Goal: Information Seeking & Learning: Learn about a topic

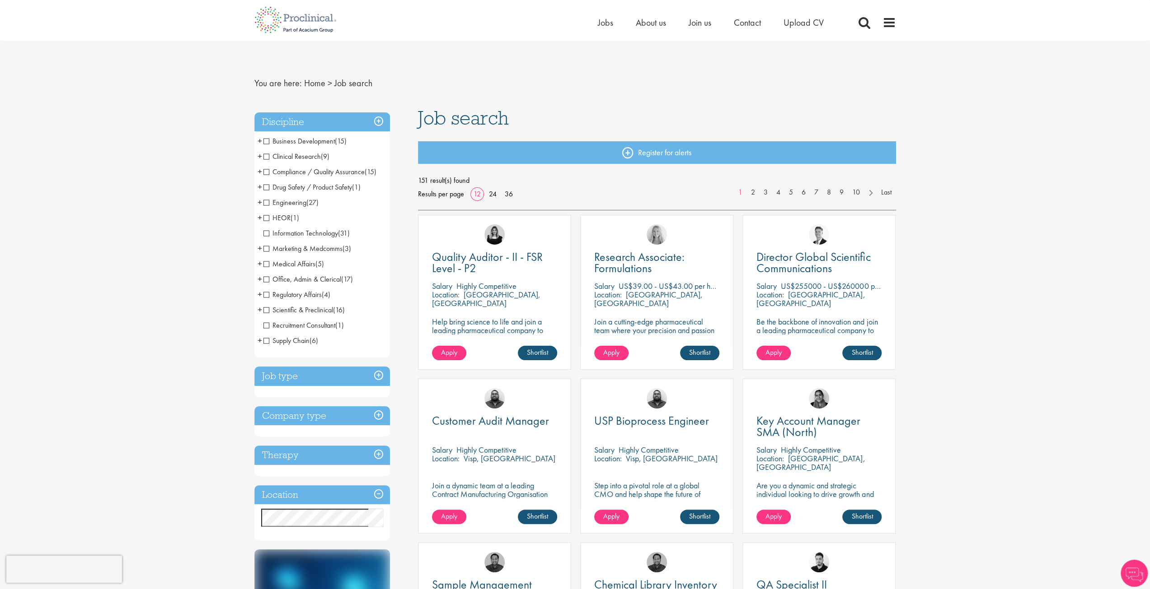
click at [293, 234] on span "Information Technology" at bounding box center [300, 233] width 75 height 9
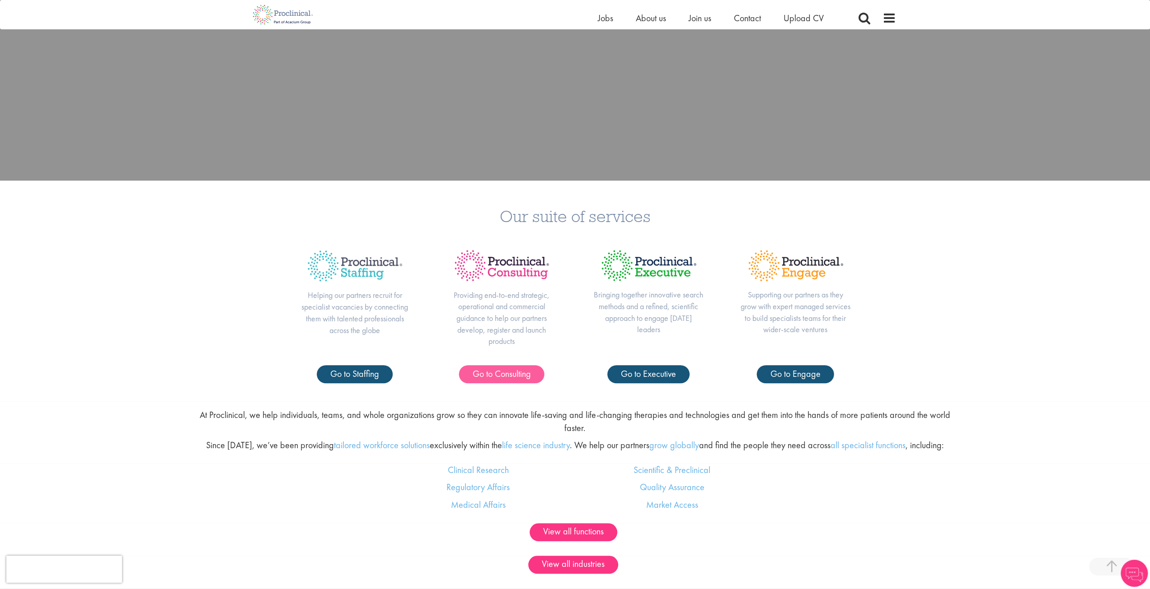
scroll to position [452, 0]
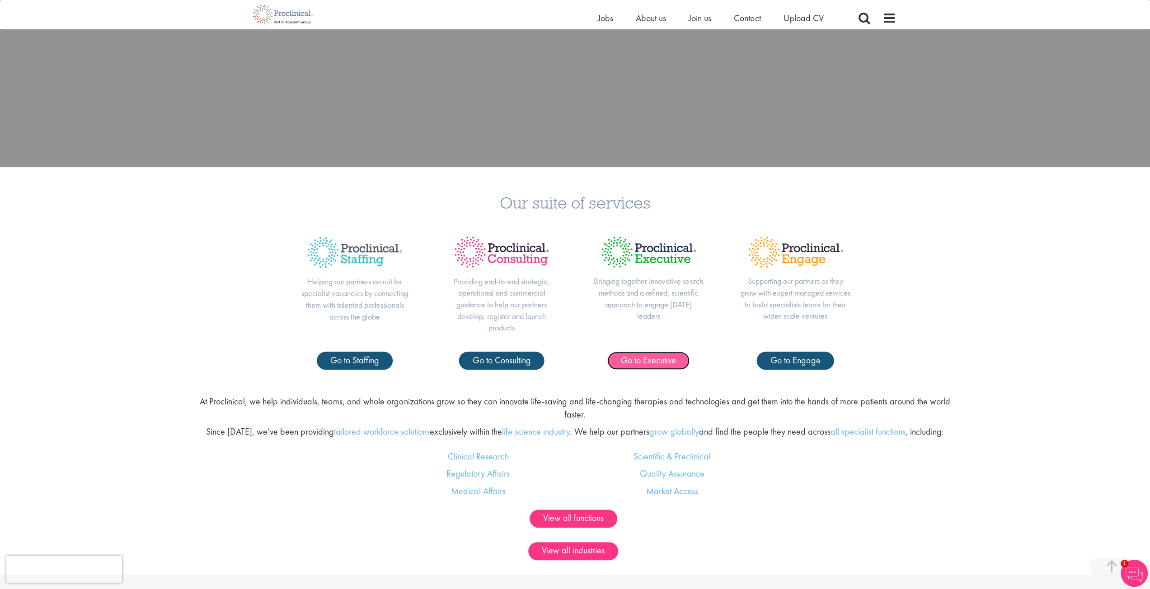
click at [665, 357] on span "Go to Executive" at bounding box center [648, 361] width 55 height 12
click at [346, 365] on span "Go to Staffing" at bounding box center [354, 361] width 49 height 12
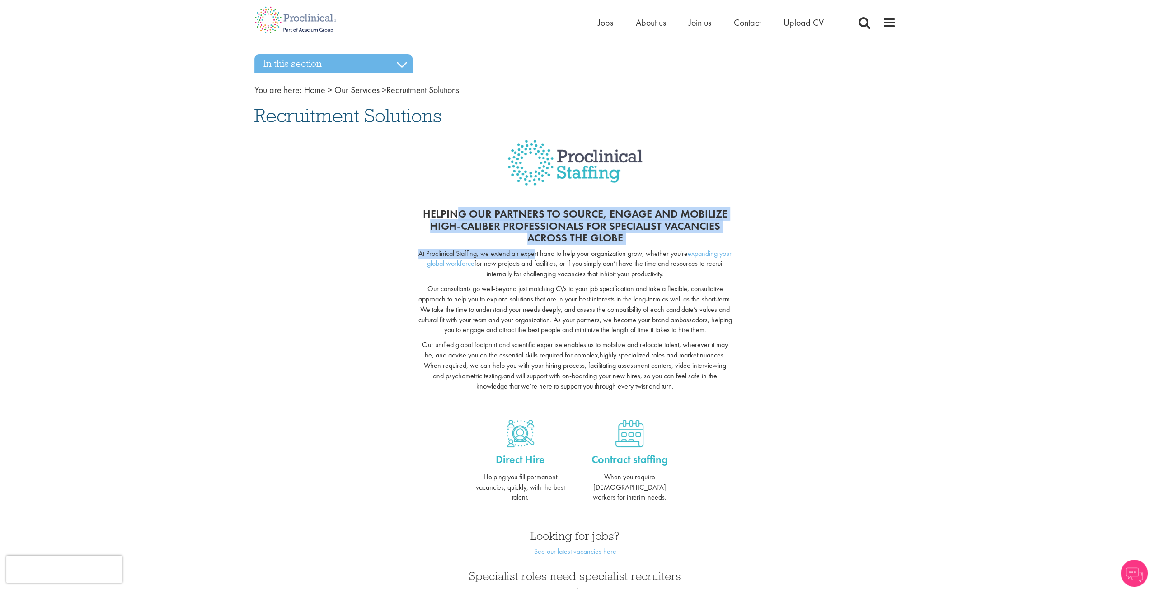
drag, startPoint x: 462, startPoint y: 215, endPoint x: 541, endPoint y: 258, distance: 90.6
click at [541, 258] on div "Helping our partners to source, engage and mobilize high-caliber professionals …" at bounding box center [574, 305] width 327 height 212
click at [541, 258] on p "At Proclinical Staffing, we extend an expert hand to help your organization gro…" at bounding box center [575, 264] width 314 height 31
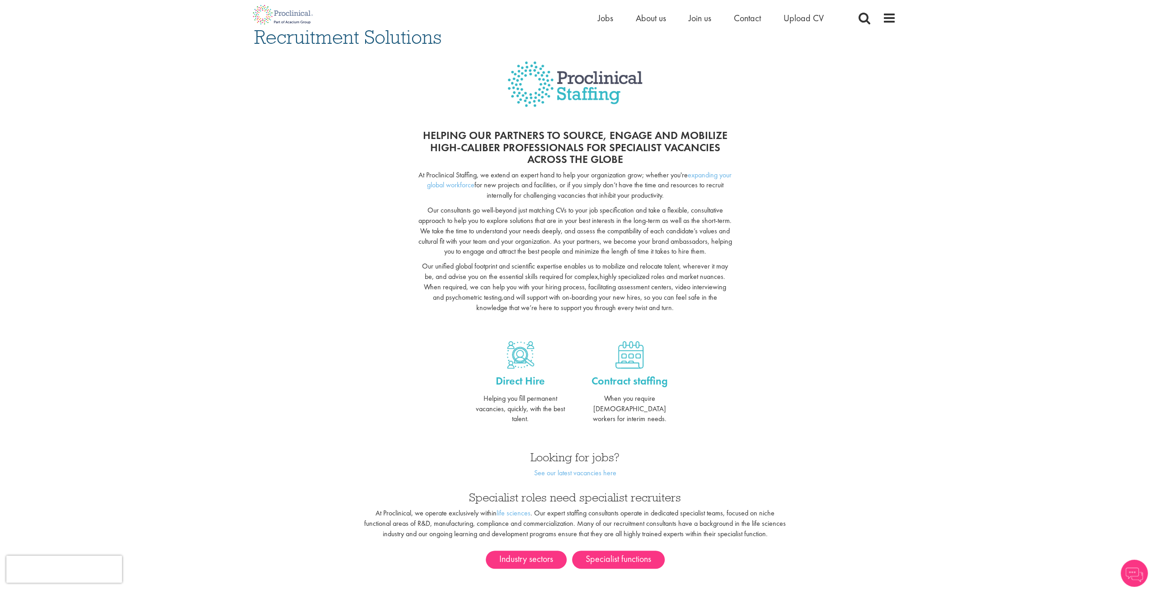
scroll to position [181, 0]
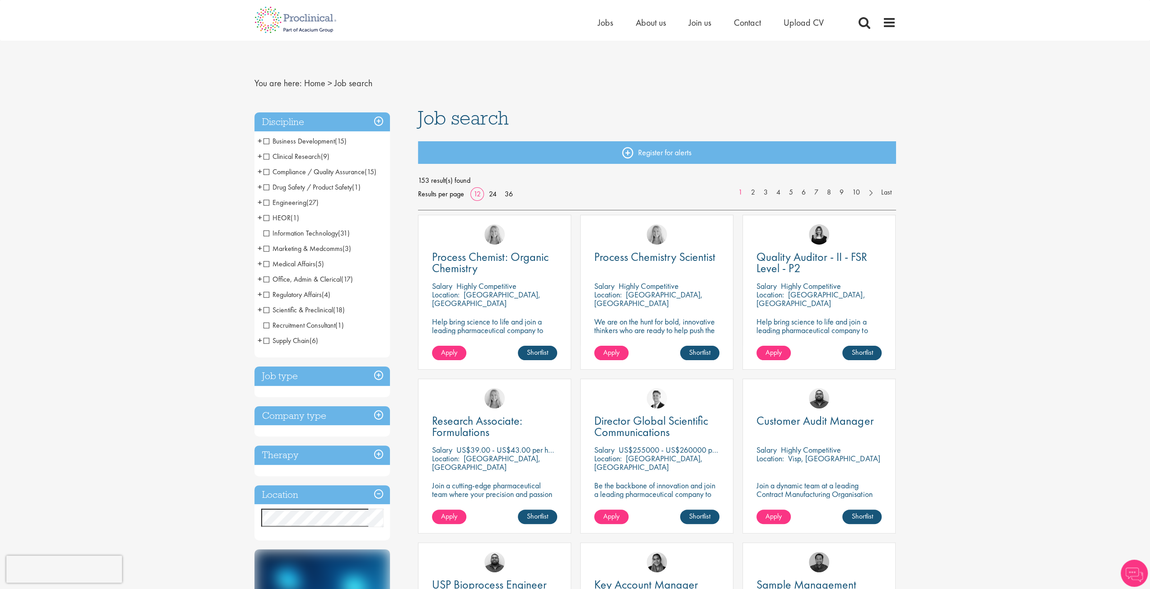
click at [267, 237] on span "Information Technology" at bounding box center [300, 233] width 75 height 9
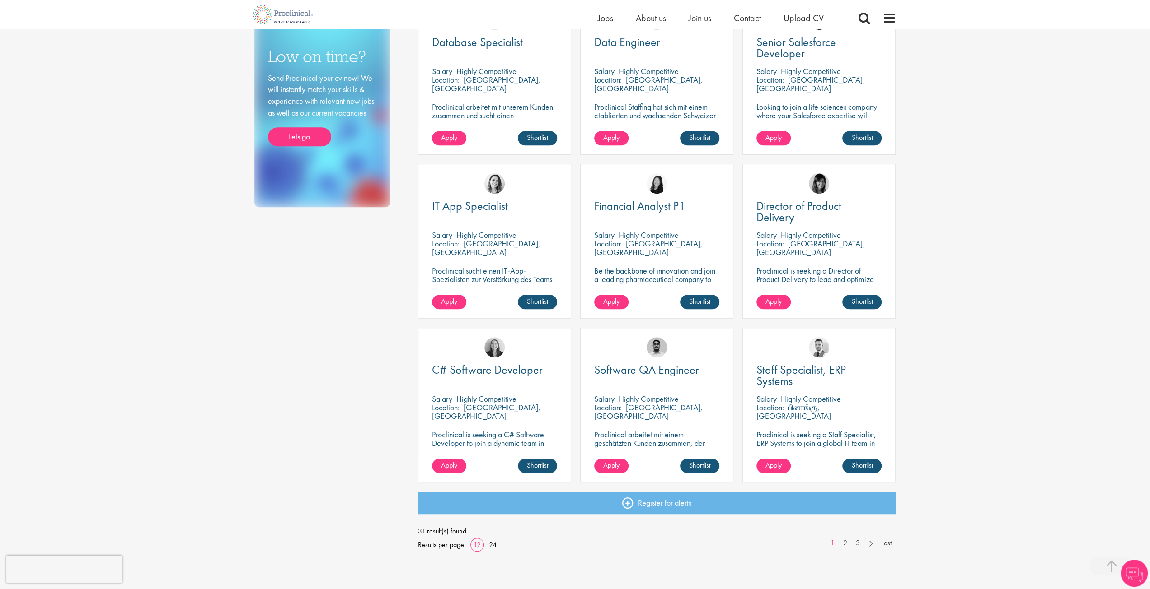
scroll to position [407, 0]
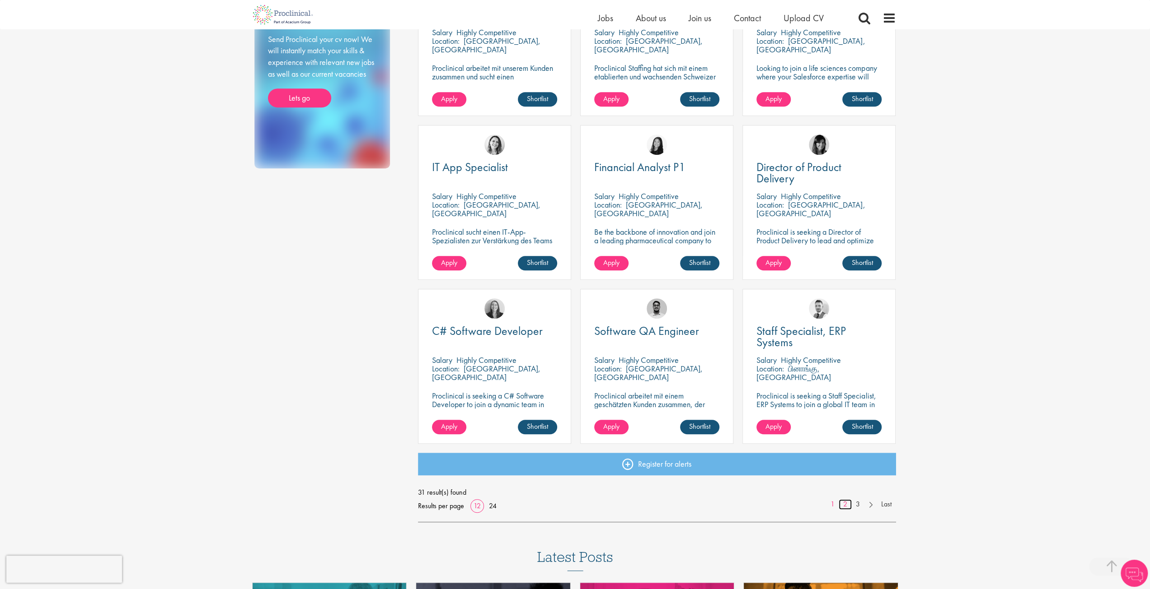
click at [846, 505] on link "2" at bounding box center [844, 505] width 13 height 10
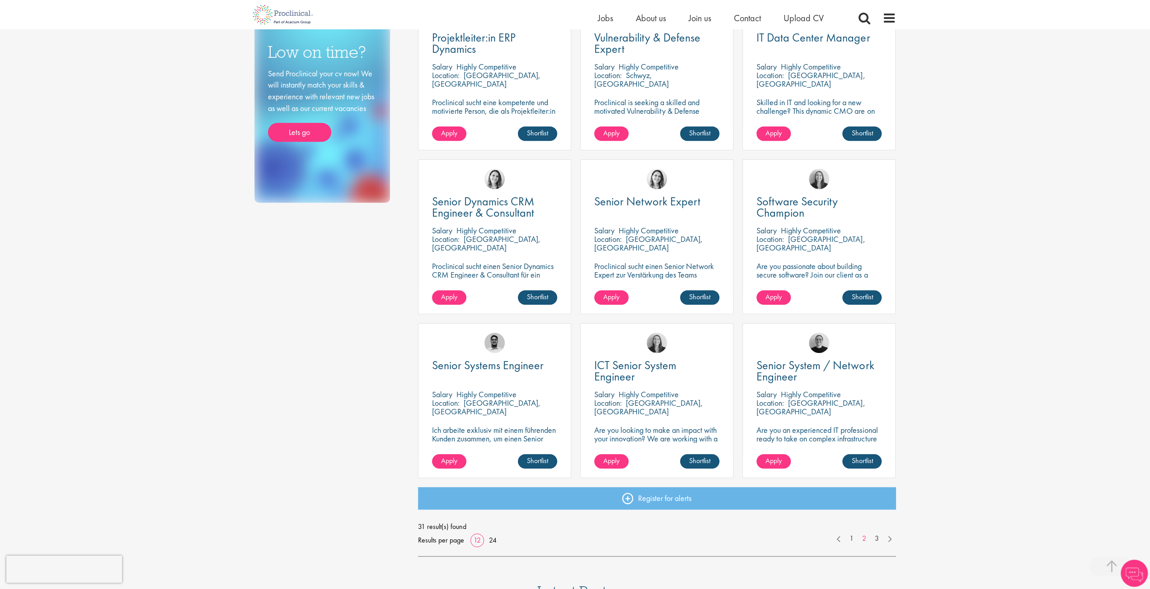
scroll to position [407, 0]
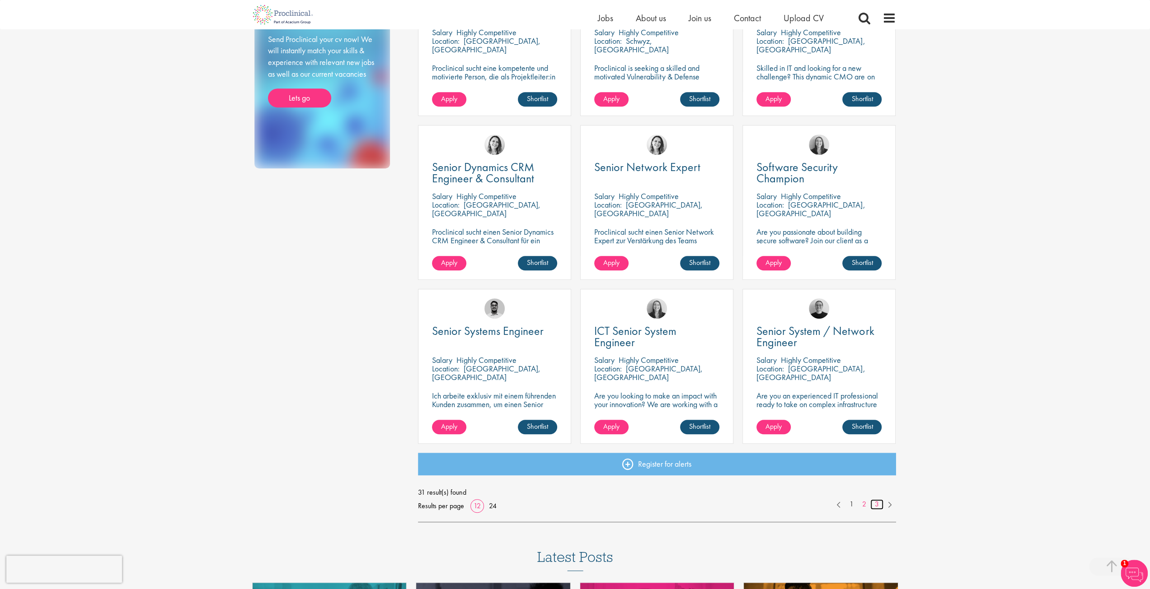
click at [875, 509] on link "3" at bounding box center [876, 505] width 13 height 10
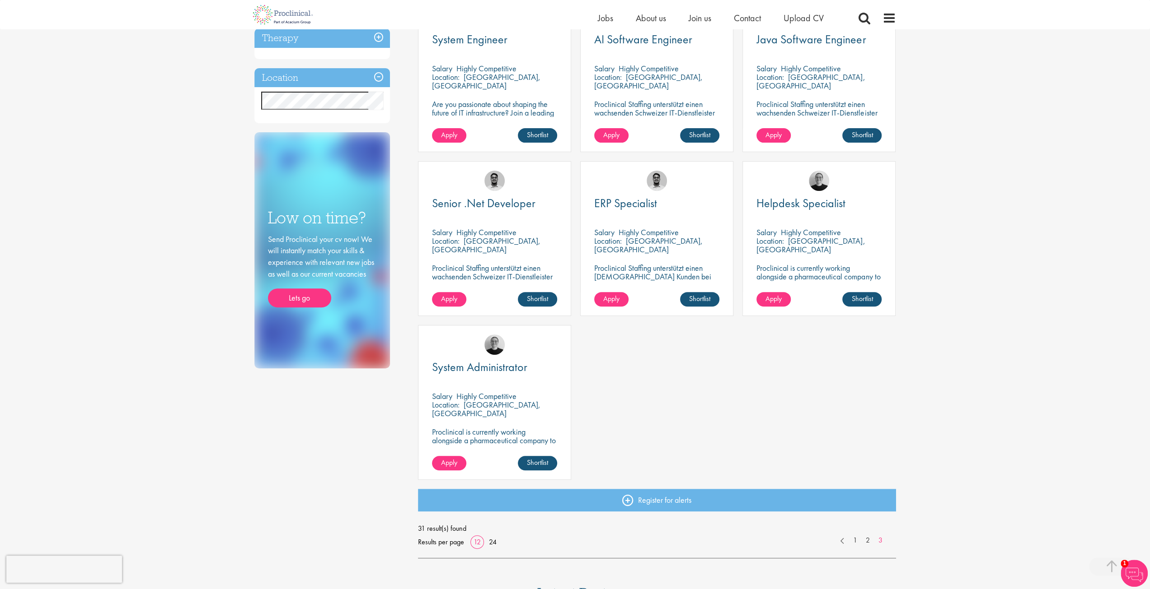
scroll to position [316, 0]
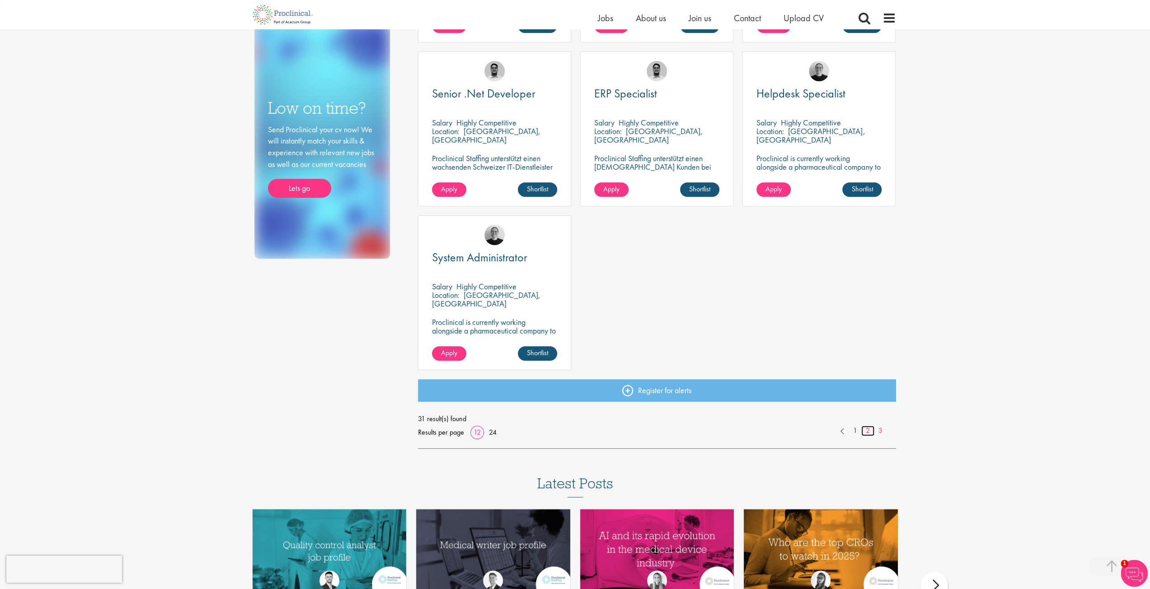
click at [866, 433] on link "2" at bounding box center [867, 431] width 13 height 10
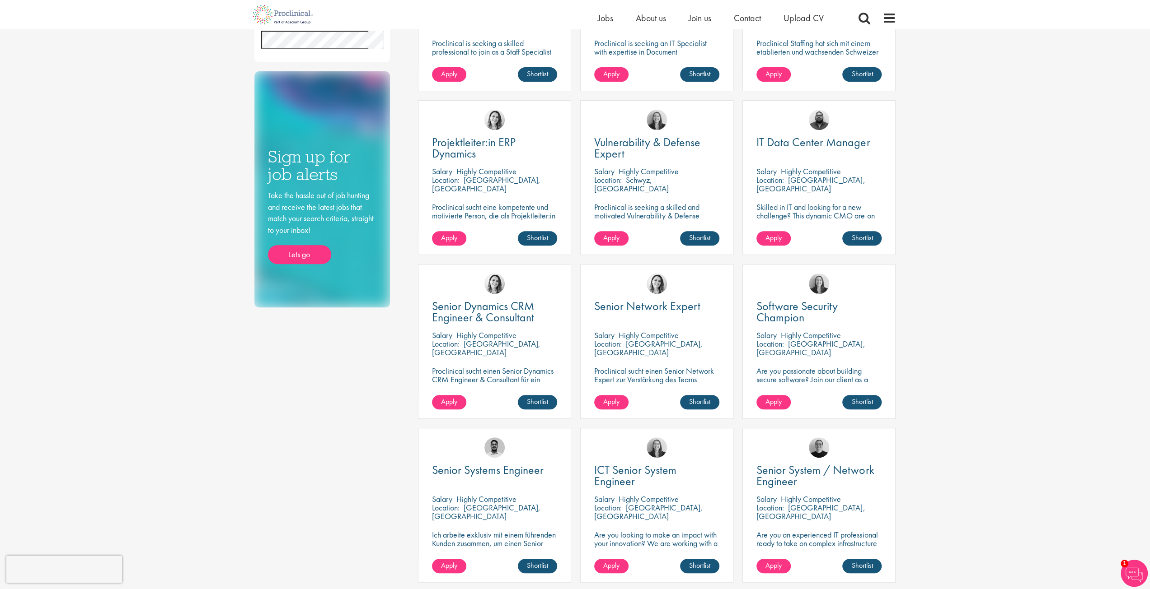
scroll to position [407, 0]
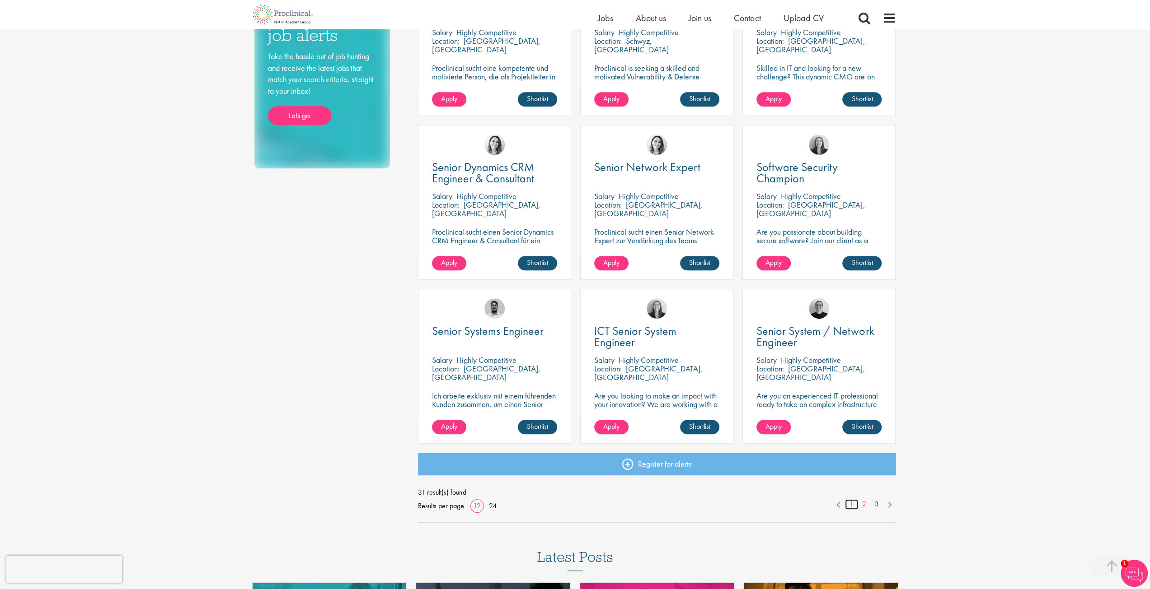
click at [853, 508] on link "1" at bounding box center [851, 505] width 13 height 10
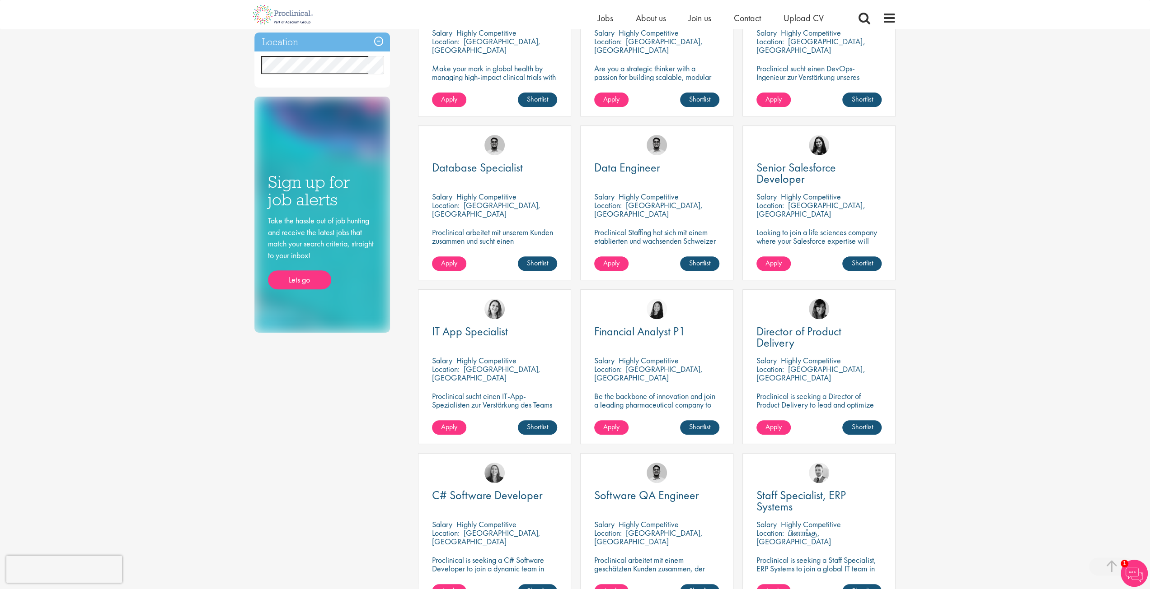
scroll to position [361, 0]
